Goal: Check status: Check status

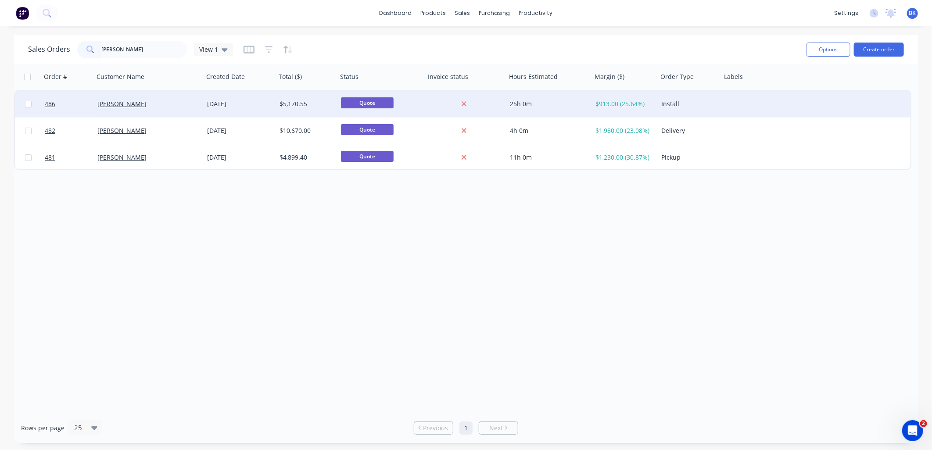
type input "[PERSON_NAME]"
click at [182, 108] on div "[PERSON_NAME]" at bounding box center [145, 104] width 97 height 9
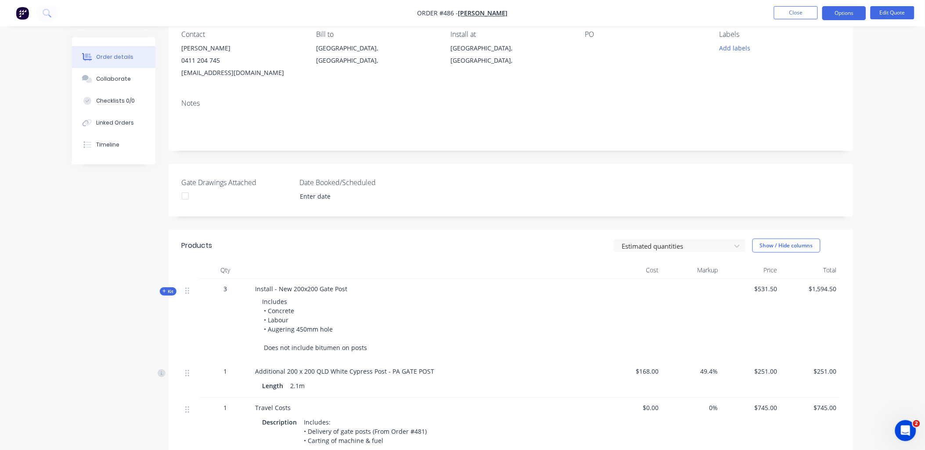
scroll to position [97, 0]
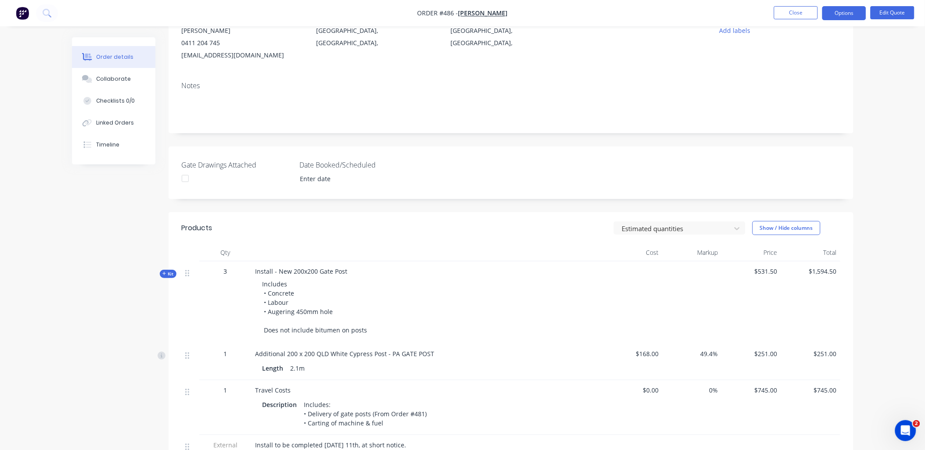
click at [167, 272] on span "Kit" at bounding box center [167, 274] width 11 height 7
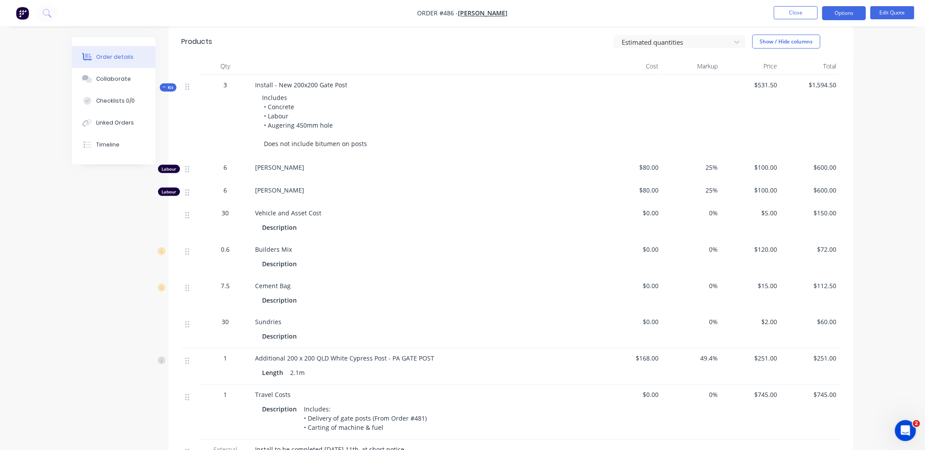
scroll to position [292, 0]
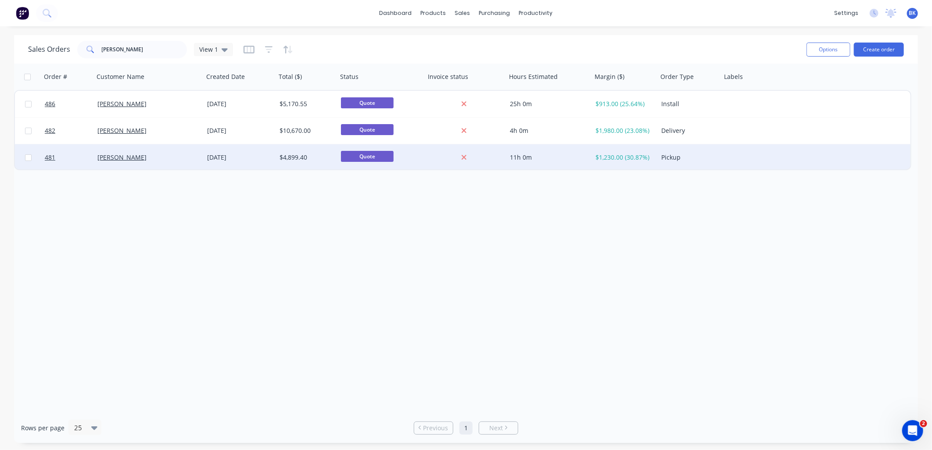
click at [167, 159] on div "[PERSON_NAME]" at bounding box center [145, 157] width 97 height 9
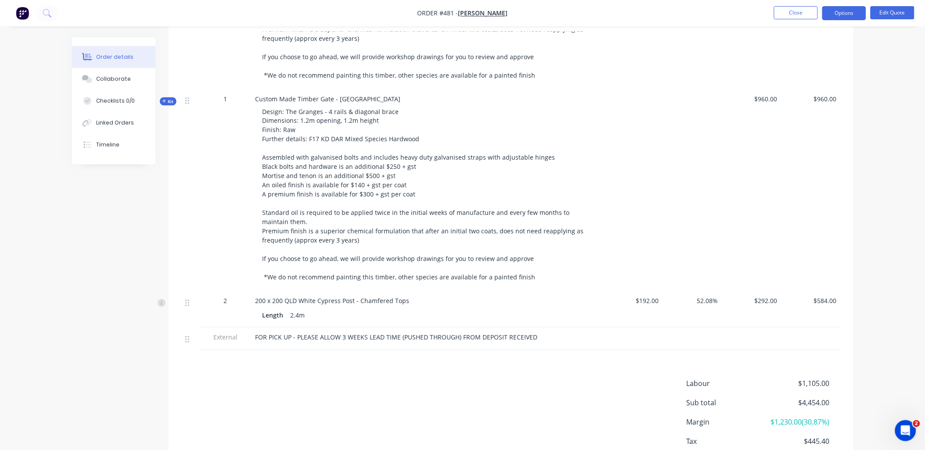
scroll to position [439, 0]
